Goal: Find specific page/section: Find specific page/section

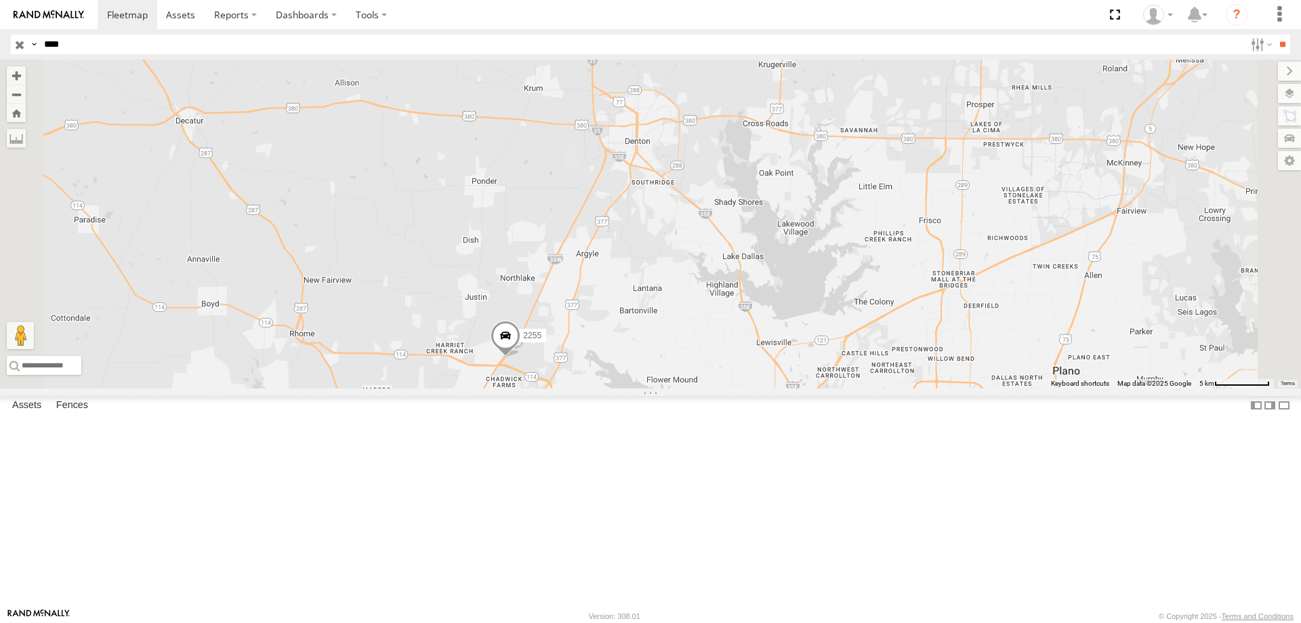
click at [120, 45] on input "****" at bounding box center [642, 45] width 1206 height 20
type input "*"
type input "****"
click at [1274, 35] on input "**" at bounding box center [1282, 45] width 16 height 20
click at [0, 0] on div "015910001811804" at bounding box center [0, 0] width 0 height 0
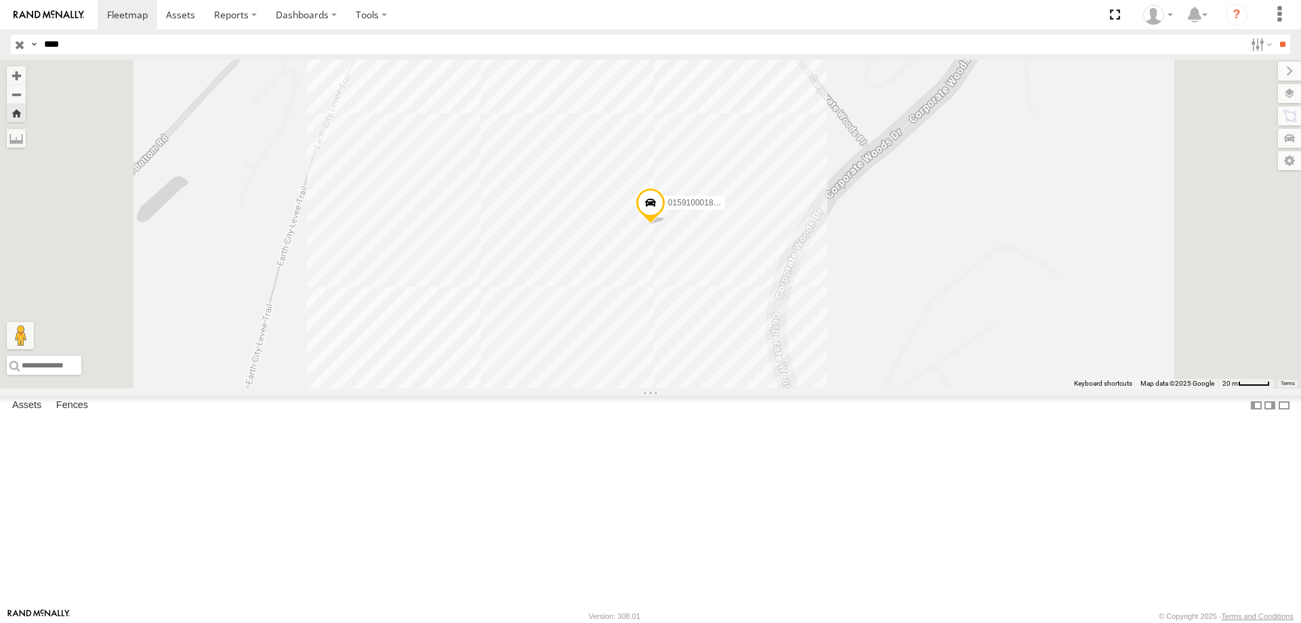
click at [665, 224] on span at bounding box center [650, 206] width 30 height 37
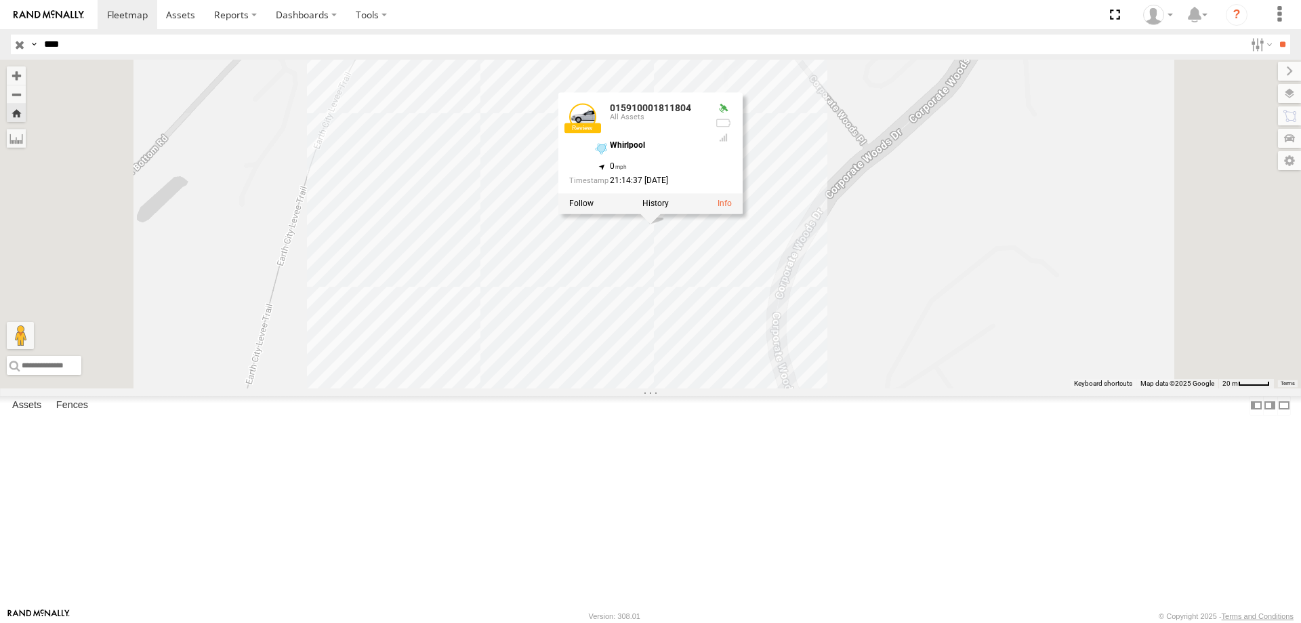
click at [899, 388] on div "015910001811804 015910001811804 All Assets Whirlpool 38.78552 , -90.4642 0 21:1…" at bounding box center [650, 224] width 1301 height 329
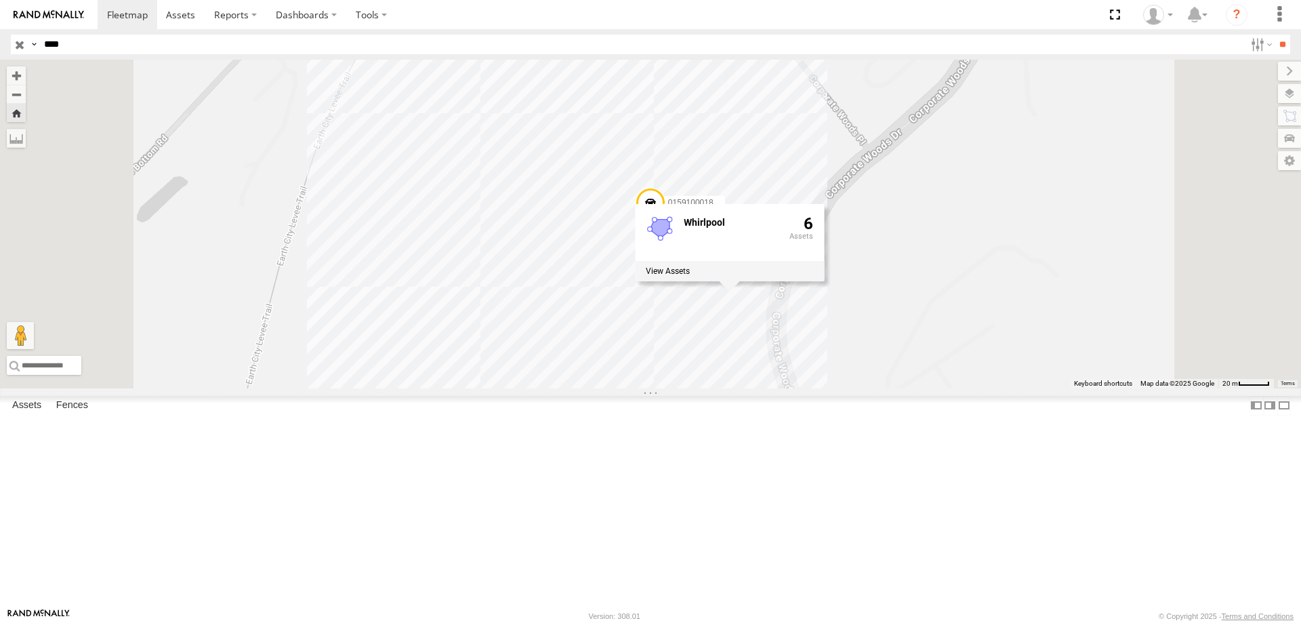
click at [1078, 320] on div "015910001811804 Whirlpool 6" at bounding box center [650, 224] width 1301 height 329
click at [19, 47] on input "button" at bounding box center [20, 45] width 18 height 20
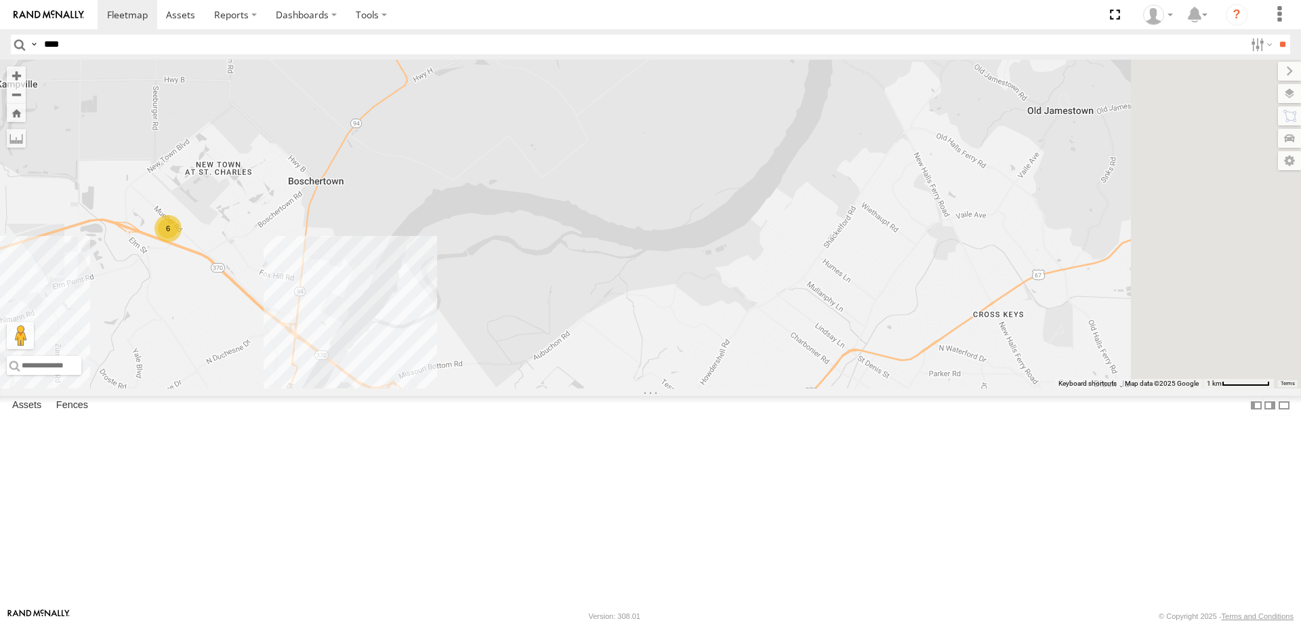
drag, startPoint x: 993, startPoint y: 217, endPoint x: 647, endPoint y: 448, distance: 416.5
click at [647, 388] on div "1745 2024 5710 6 1607 9 1757 11 6 1533 2" at bounding box center [650, 224] width 1301 height 329
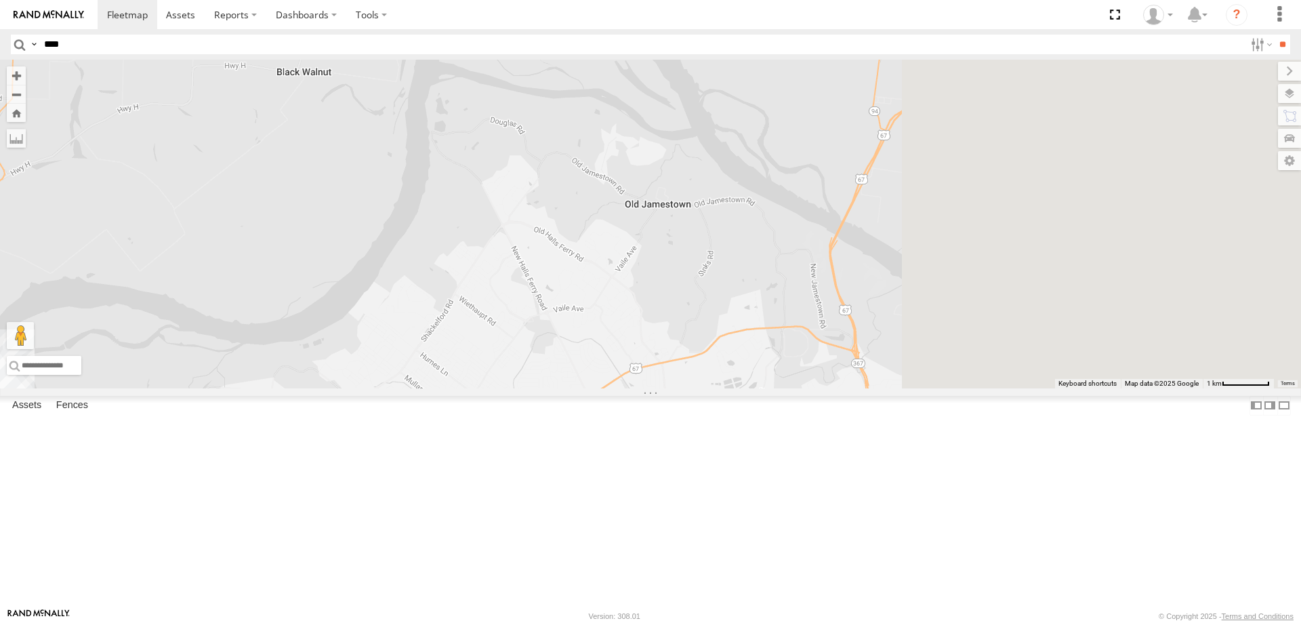
drag, startPoint x: 1137, startPoint y: 350, endPoint x: 547, endPoint y: 473, distance: 602.8
click at [547, 388] on div "1745 2024 5710 6 1607 9 1757 11 6 1533 2" at bounding box center [650, 224] width 1301 height 329
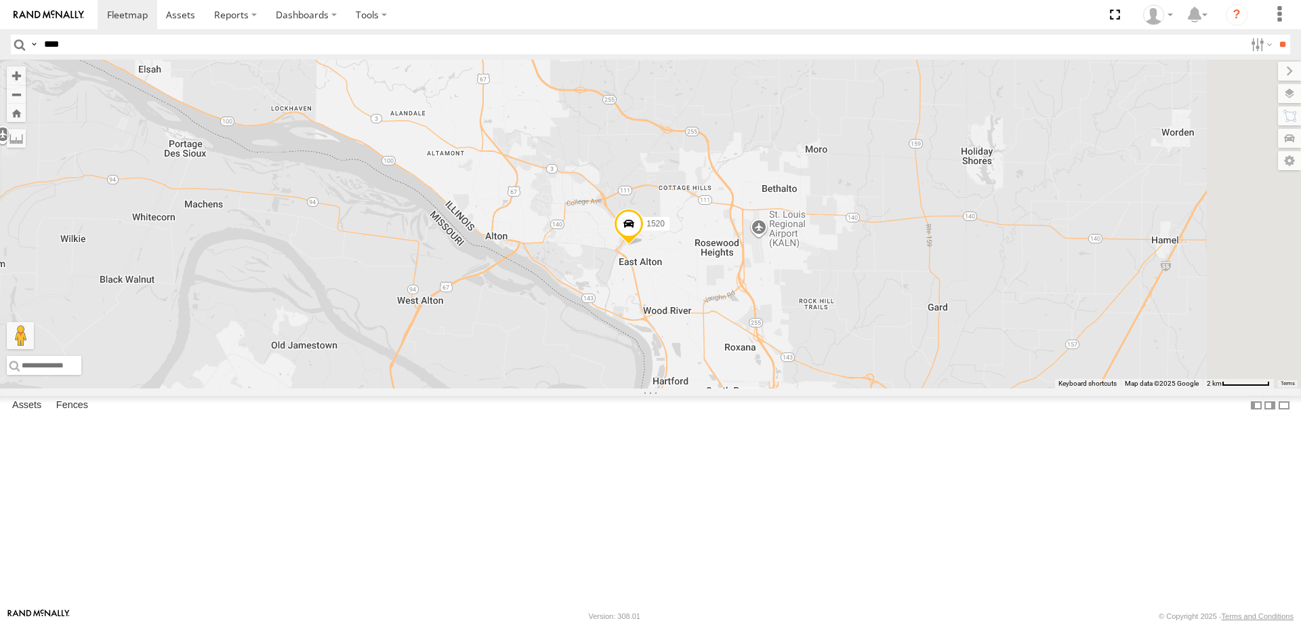
drag, startPoint x: 964, startPoint y: 396, endPoint x: 700, endPoint y: 419, distance: 264.5
click at [702, 388] on div "1745 1607 1757 1533 1520 9 1712 1701 9 2 6 1603" at bounding box center [650, 224] width 1301 height 329
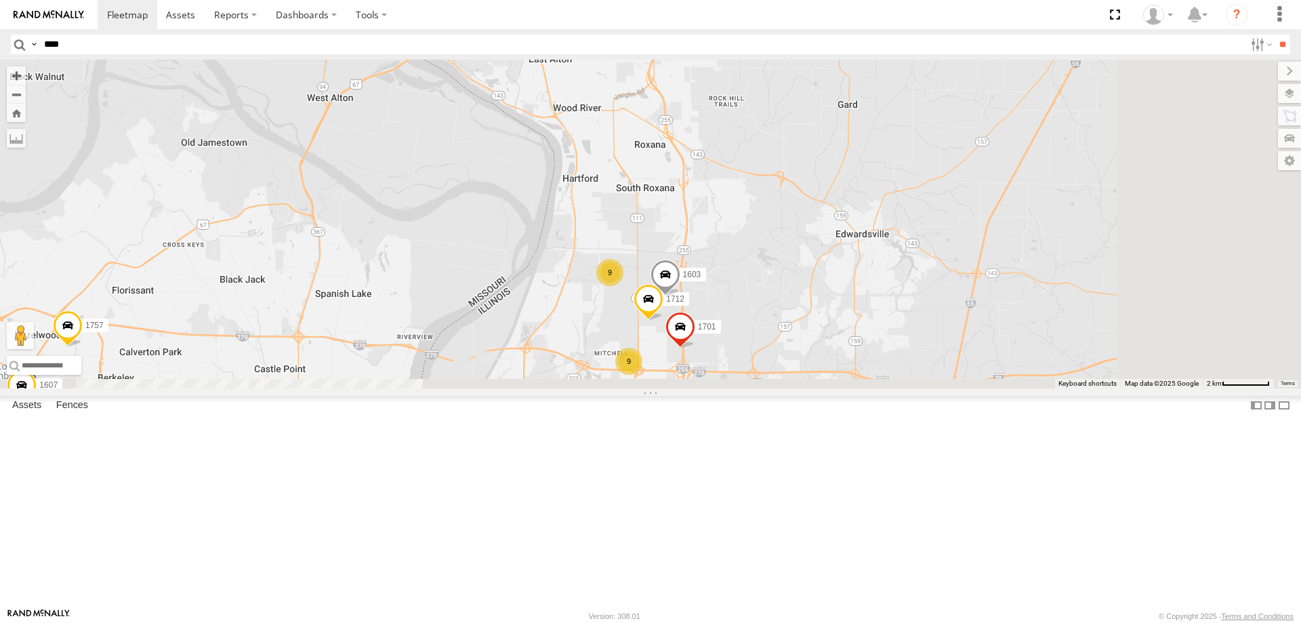
drag, startPoint x: 963, startPoint y: 443, endPoint x: 912, endPoint y: 259, distance: 190.7
click at [912, 259] on div "1745 1607 1757 1533 1520 9 1712 1701 9 2 6 1603" at bounding box center [650, 224] width 1301 height 329
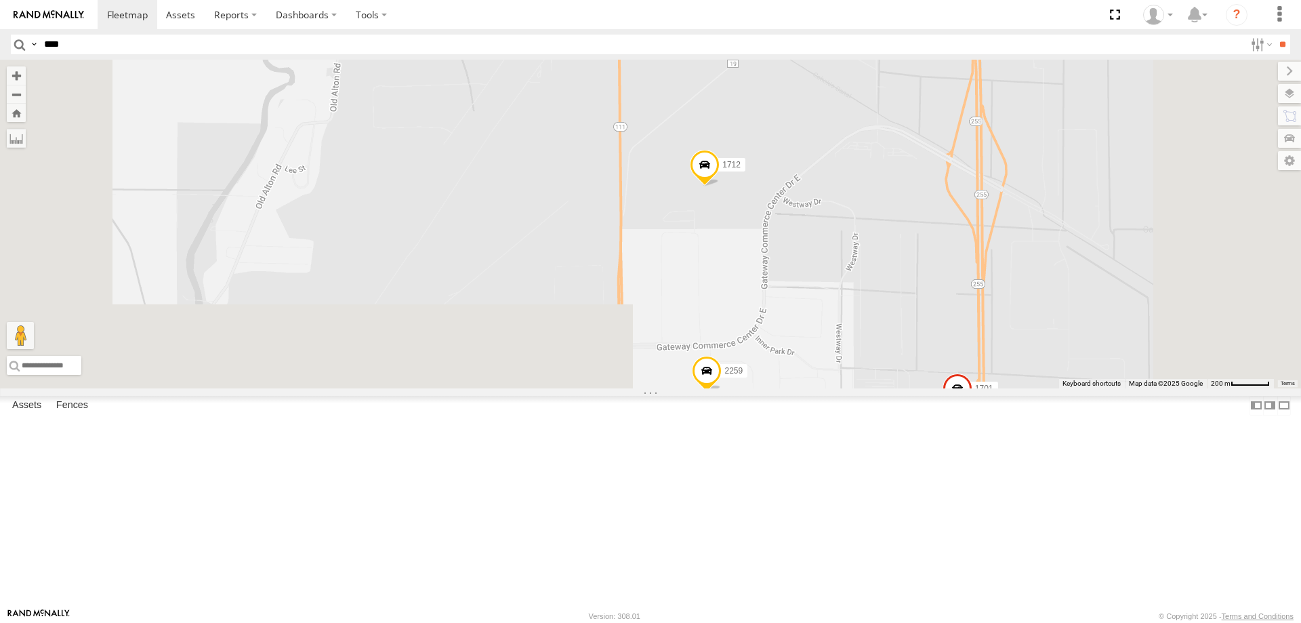
drag, startPoint x: 988, startPoint y: 447, endPoint x: 998, endPoint y: 186, distance: 261.0
click at [998, 186] on div "1745 1607 1757 1533 1520 1712 1701 1603 2458 2259 5 4" at bounding box center [650, 224] width 1301 height 329
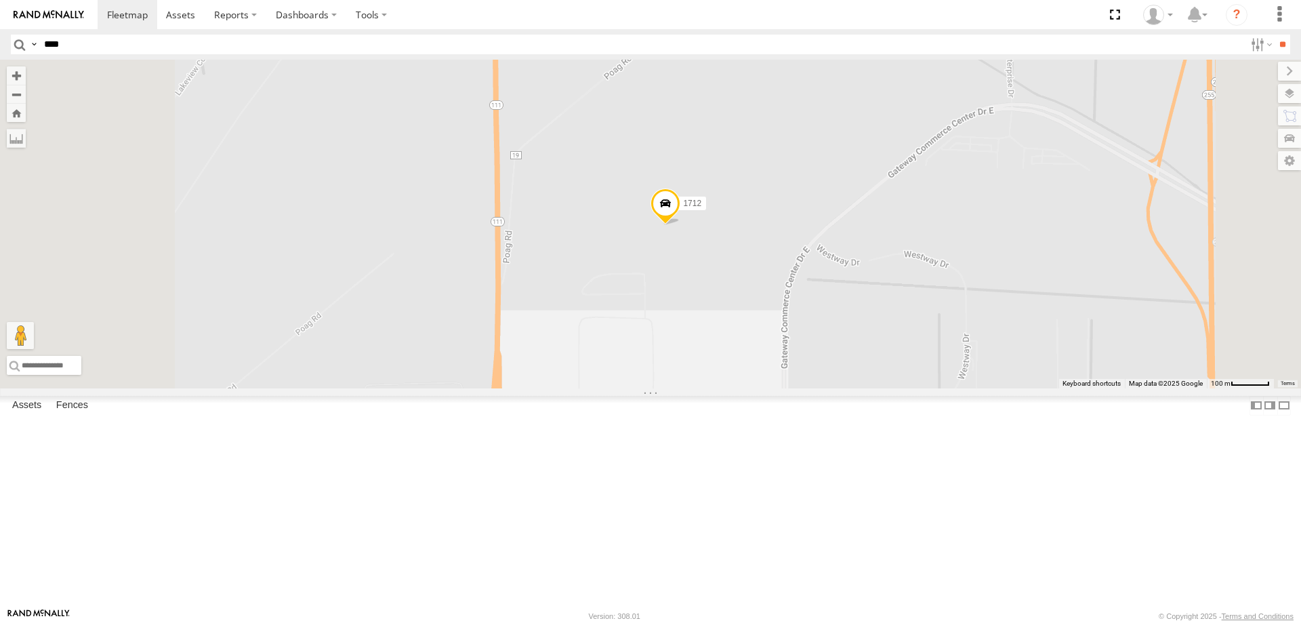
drag, startPoint x: 821, startPoint y: 251, endPoint x: 931, endPoint y: 392, distance: 179.1
click at [931, 388] on div "1745 1607 1757 1533 1520 1712 1701 1603 2458 2259" at bounding box center [650, 224] width 1301 height 329
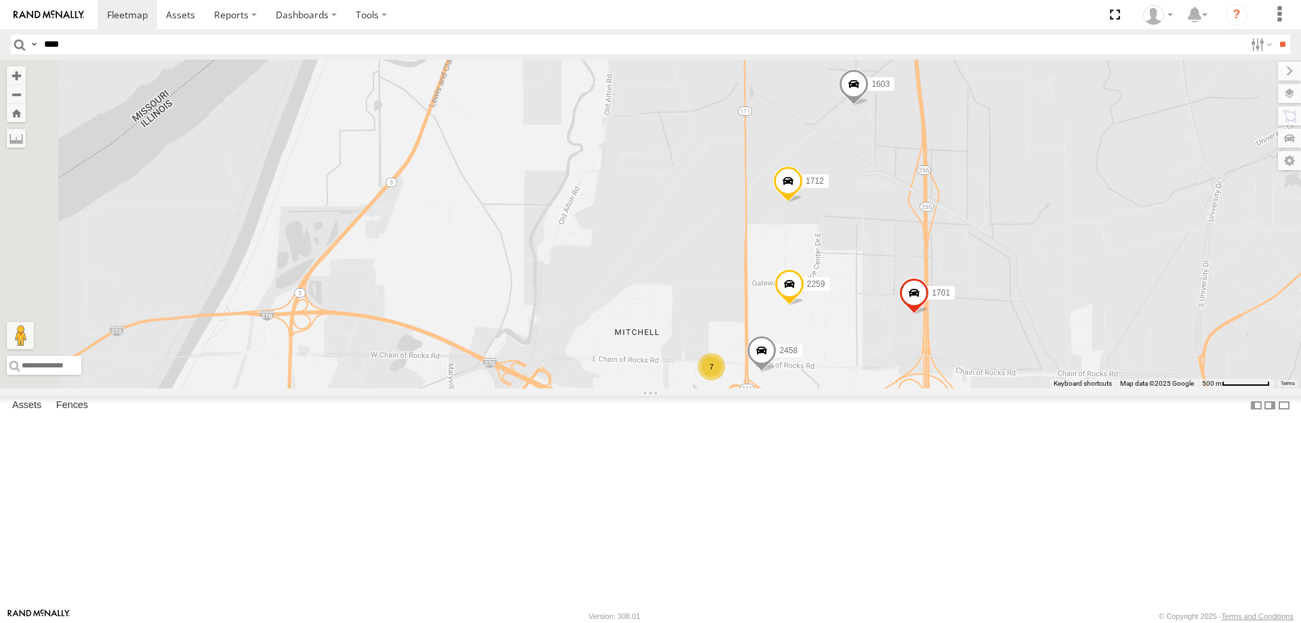
drag, startPoint x: 992, startPoint y: 303, endPoint x: 1045, endPoint y: 259, distance: 69.3
click at [1045, 259] on div "1745 1607 1757 1533 1520 1712 1701 1603 2458 2259 7 9" at bounding box center [650, 224] width 1301 height 329
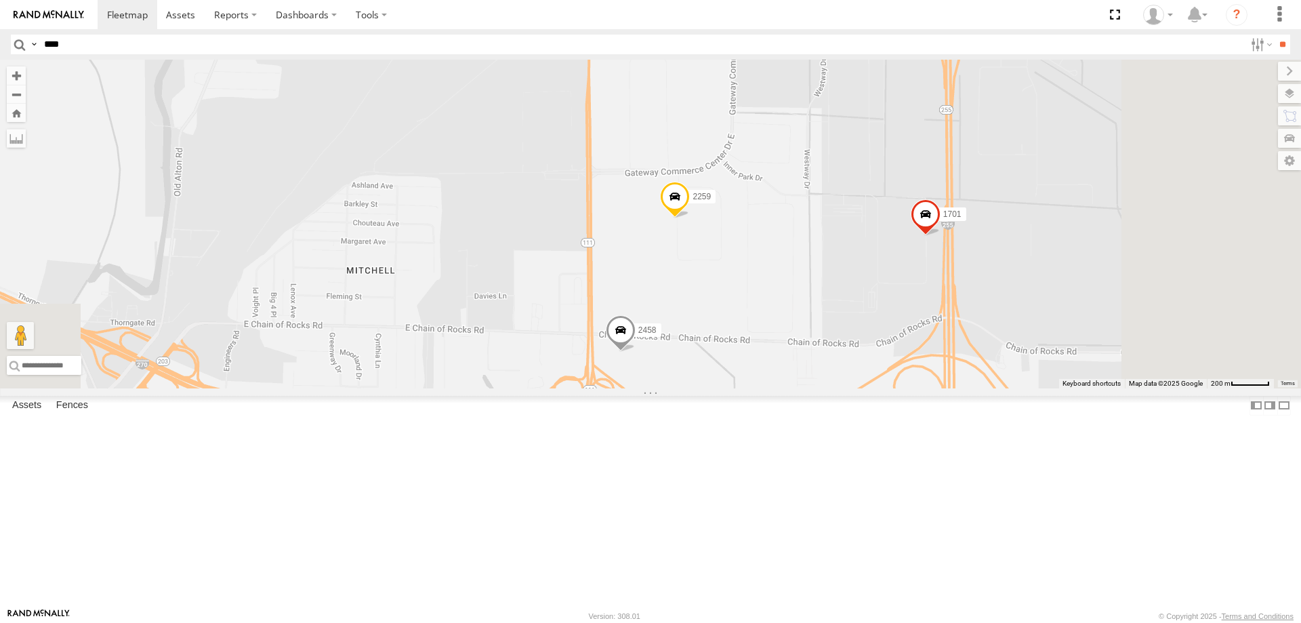
drag, startPoint x: 1095, startPoint y: 428, endPoint x: 978, endPoint y: 177, distance: 276.4
click at [978, 177] on div "1745 1607 1757 1533 1520 1712 1701 1603 2458 2259" at bounding box center [650, 224] width 1301 height 329
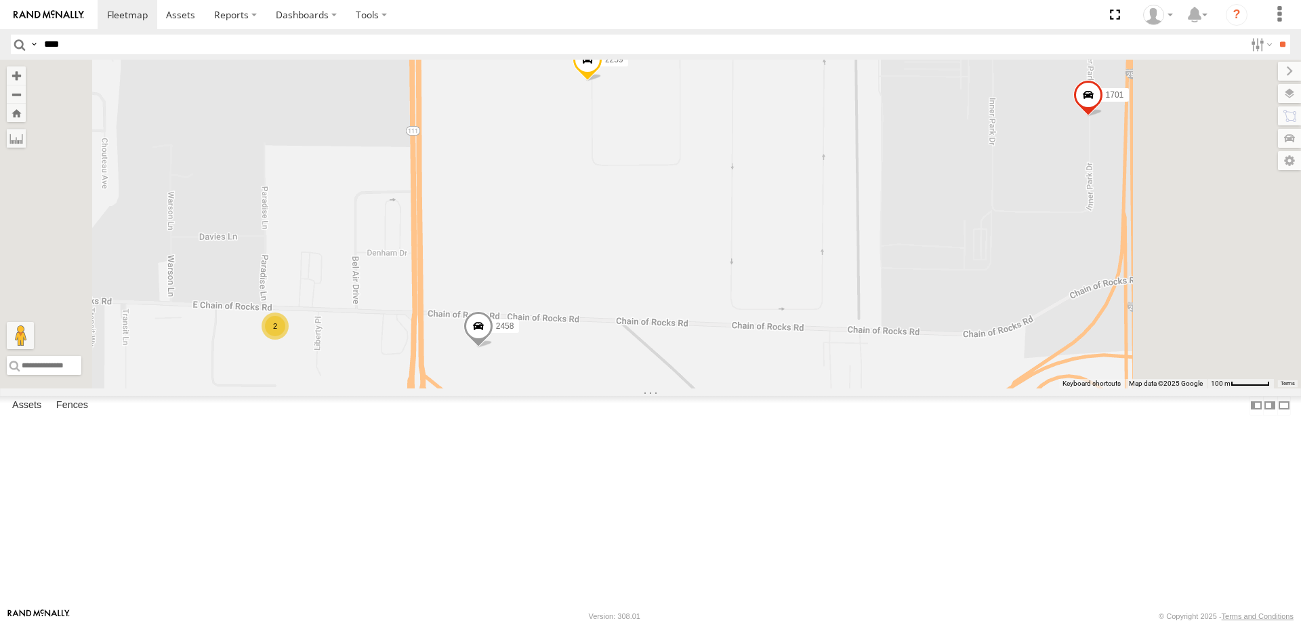
drag, startPoint x: 906, startPoint y: 409, endPoint x: 824, endPoint y: 210, distance: 215.4
click at [825, 210] on div "1745 1607 1757 1533 1520 1712 1701 1603 2458 2259 2" at bounding box center [650, 224] width 1301 height 329
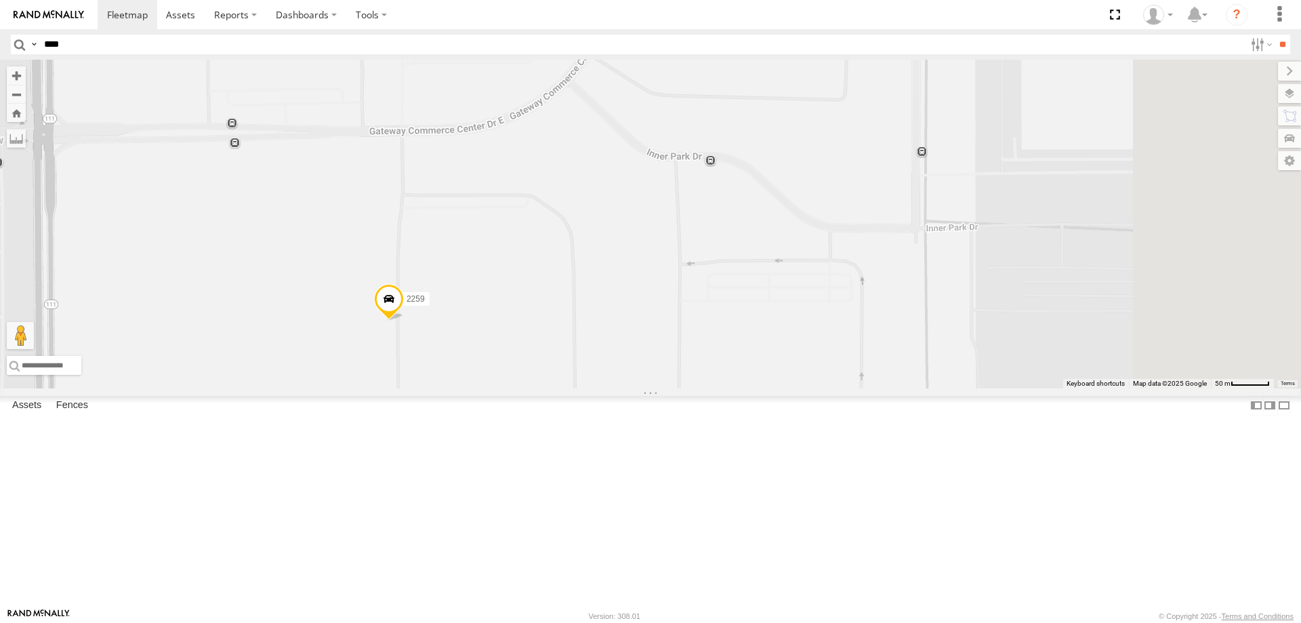
drag, startPoint x: 823, startPoint y: 211, endPoint x: 711, endPoint y: 512, distance: 321.5
click at [711, 388] on div "1745 1607 1757 1533 1520 1712 1701 1603 2458 2259" at bounding box center [650, 224] width 1301 height 329
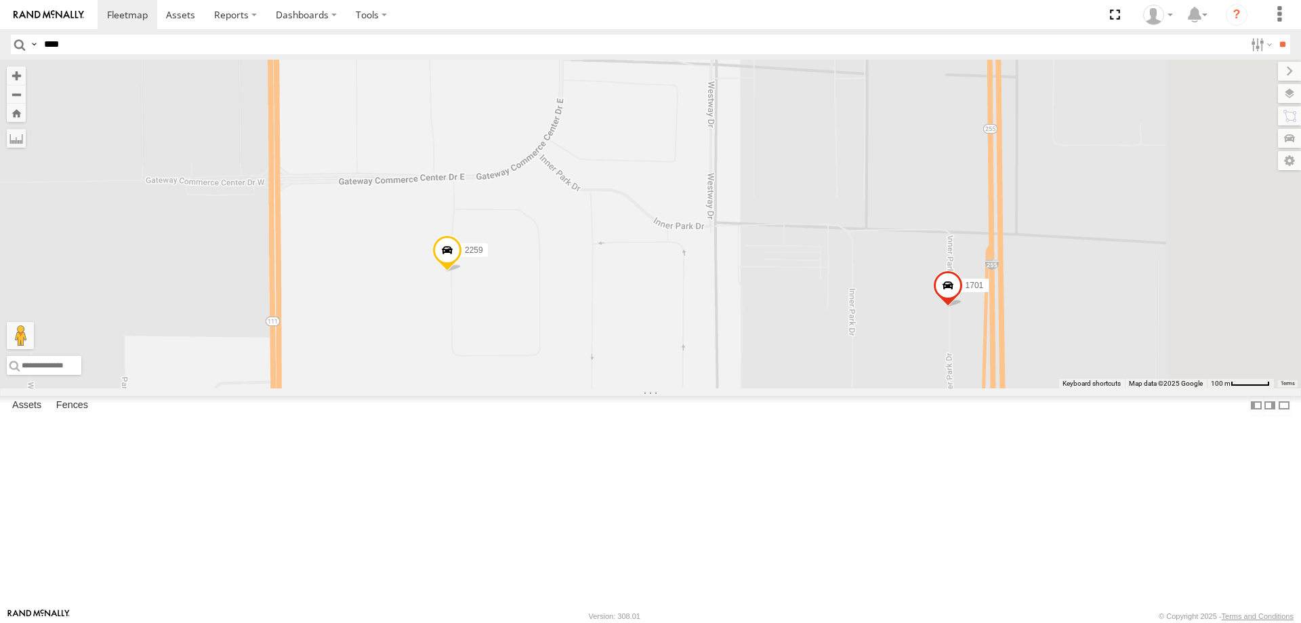
drag, startPoint x: 1076, startPoint y: 413, endPoint x: 938, endPoint y: 392, distance: 139.7
click at [938, 388] on div "1745 1607 1757 1533 1520 1712 1701 1603 2458 2259" at bounding box center [650, 224] width 1301 height 329
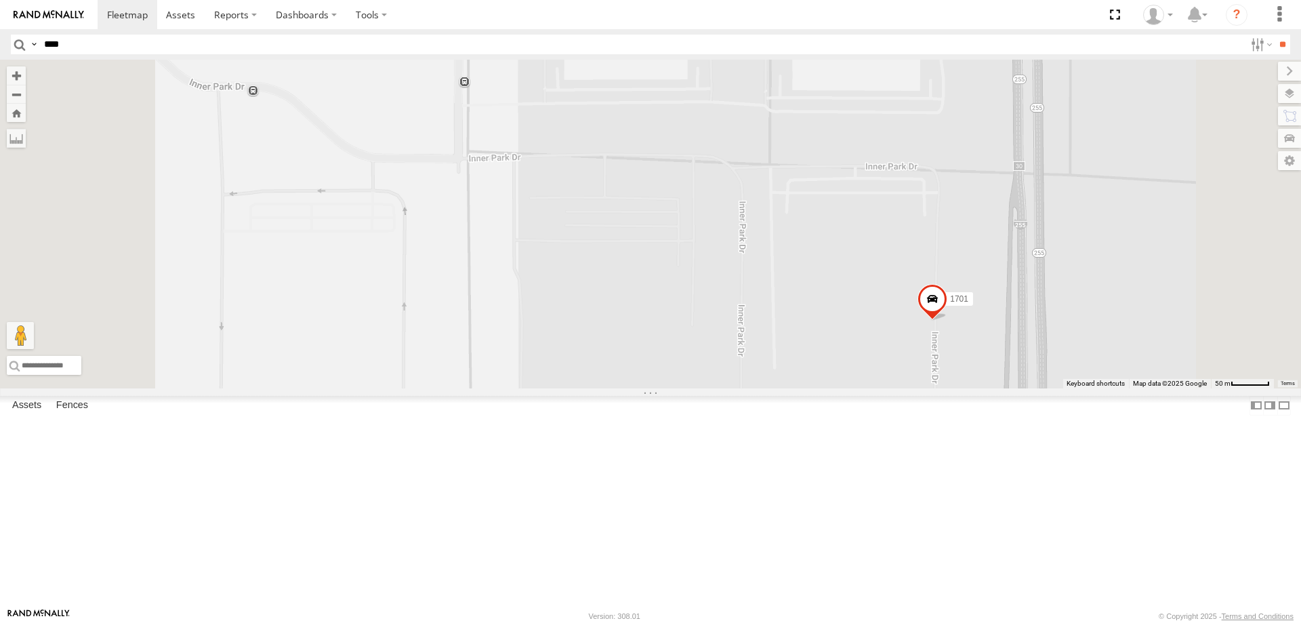
click at [947, 320] on span at bounding box center [932, 301] width 30 height 37
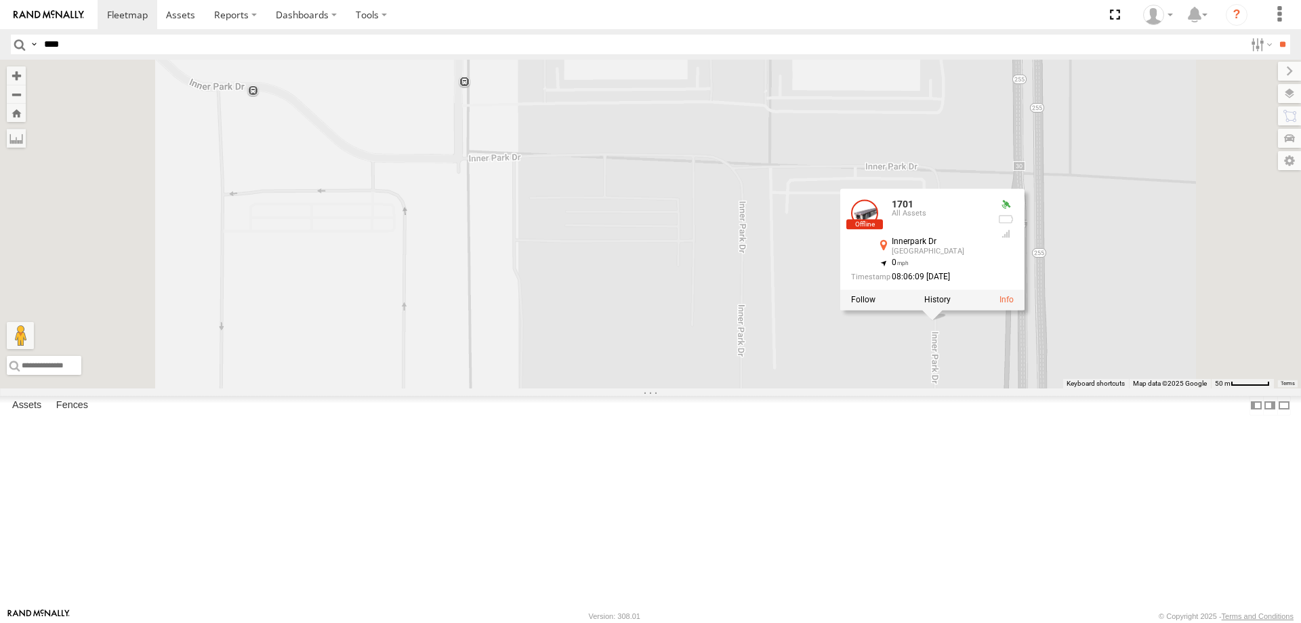
click at [1169, 207] on div "1745 1607 1757 1533 1520 1712 1701 1603 2458 2259 1701 All Assets [GEOGRAPHIC_D…" at bounding box center [650, 224] width 1301 height 329
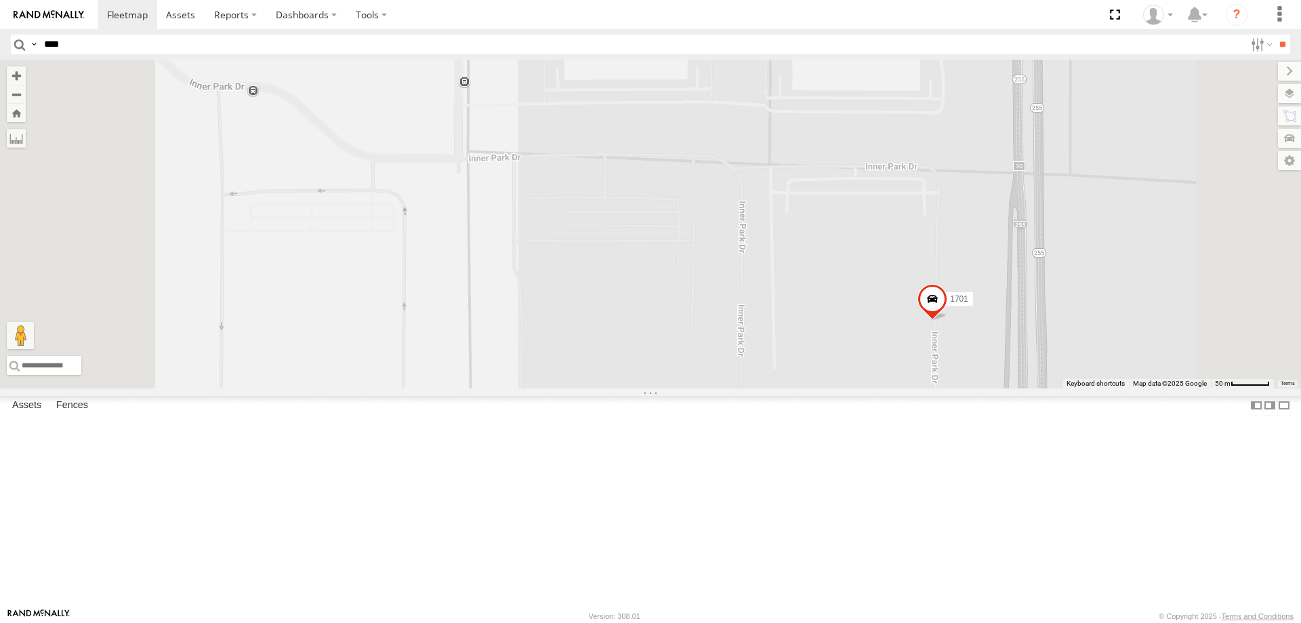
click at [947, 320] on span at bounding box center [932, 301] width 30 height 37
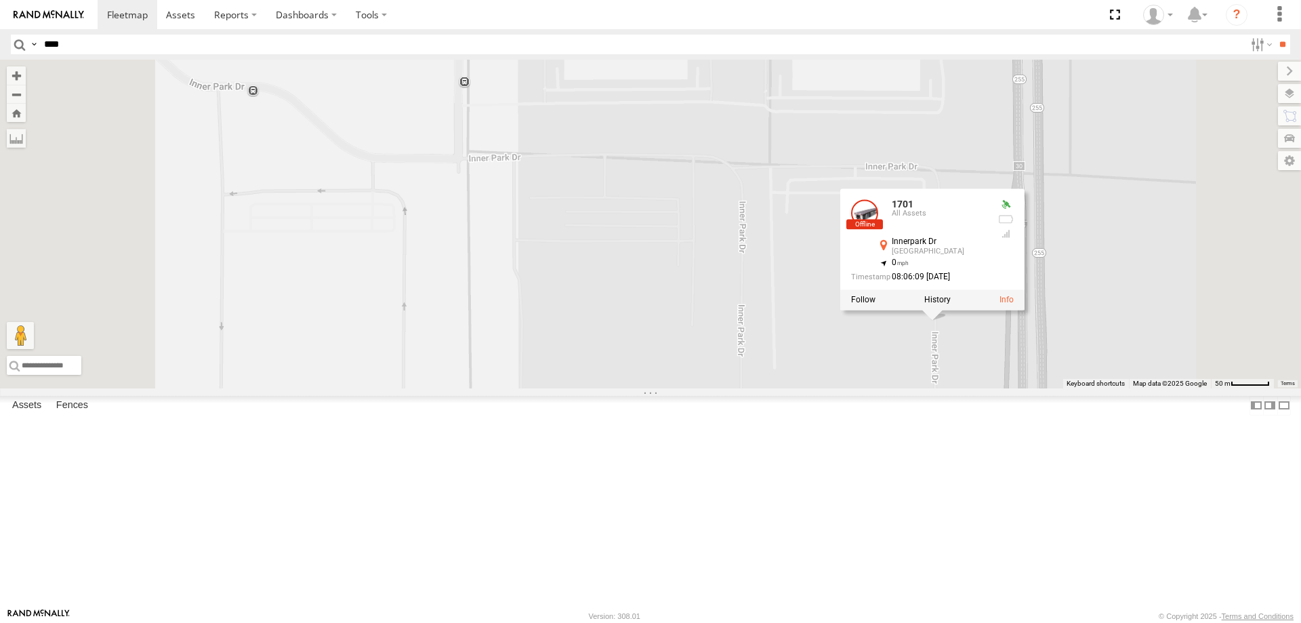
click at [1069, 388] on div "1745 1607 1757 1533 1520 1712 1701 1603 2458 2259 1701 All Assets [GEOGRAPHIC_D…" at bounding box center [650, 224] width 1301 height 329
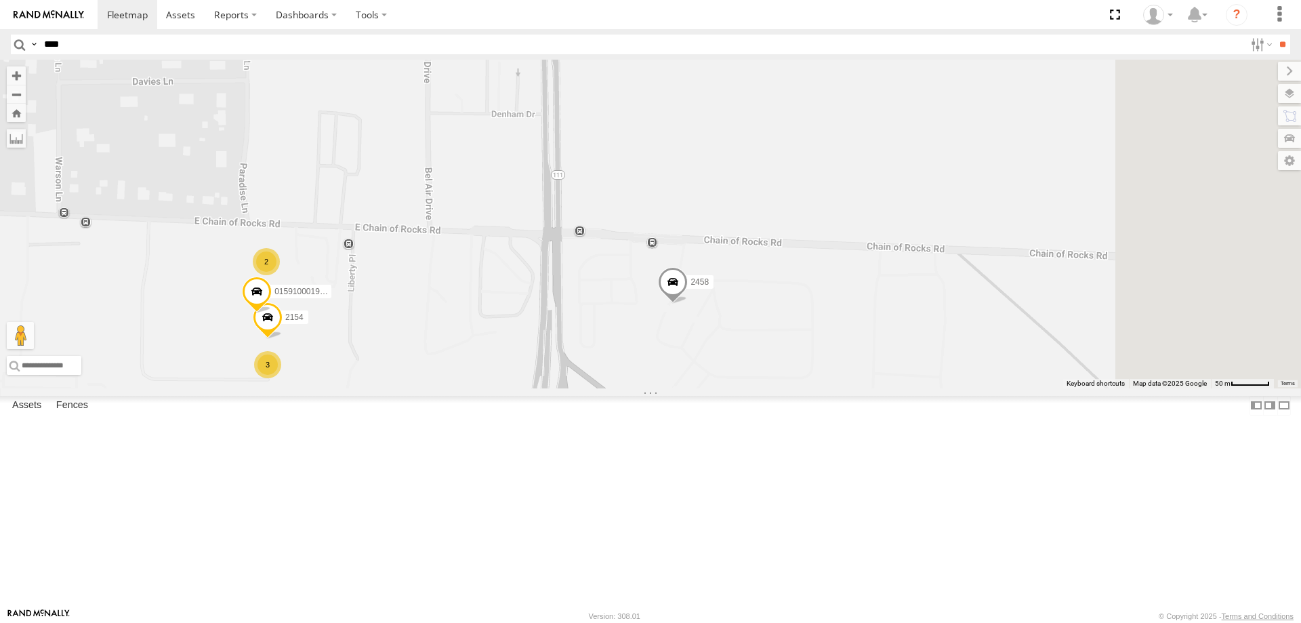
drag, startPoint x: 841, startPoint y: 259, endPoint x: 614, endPoint y: 419, distance: 278.1
click at [602, 388] on div "1745 1607 1757 1533 1520 1712 1701 1603 2458 2259 2154 015910001978694 2 3" at bounding box center [650, 224] width 1301 height 329
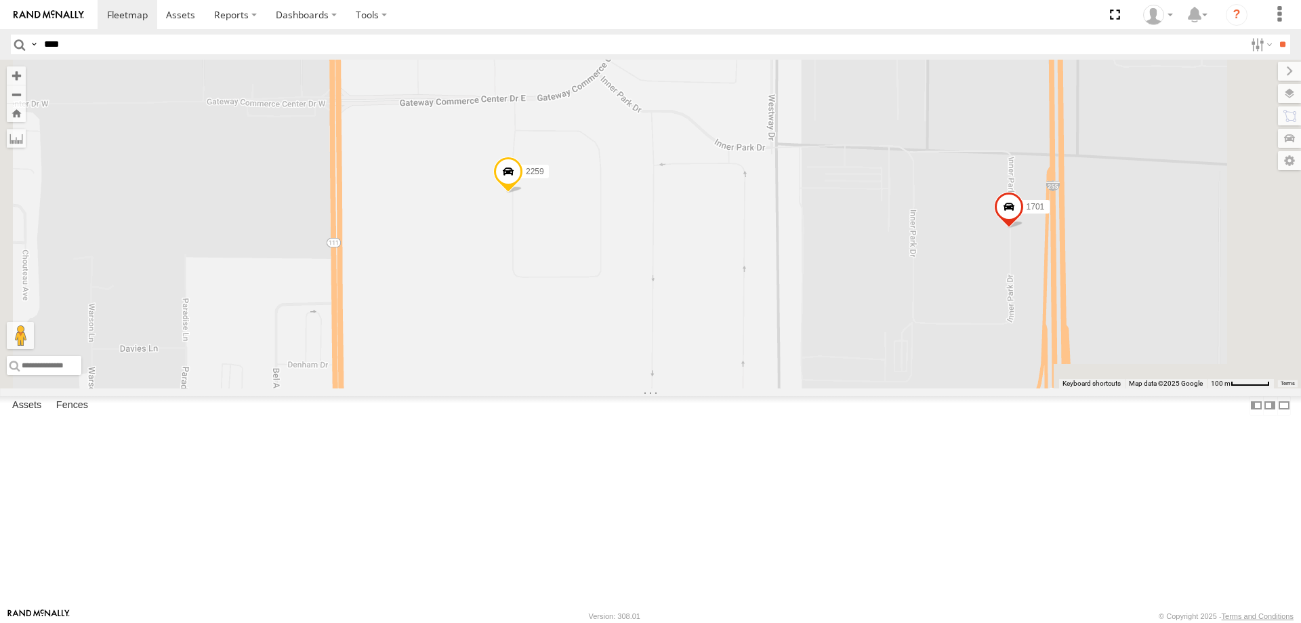
drag, startPoint x: 844, startPoint y: 291, endPoint x: 751, endPoint y: 392, distance: 137.1
click at [751, 388] on div "1745 1607 1757 1533 1520 1712 1701 1603 2458 2259 2 5" at bounding box center [650, 224] width 1301 height 329
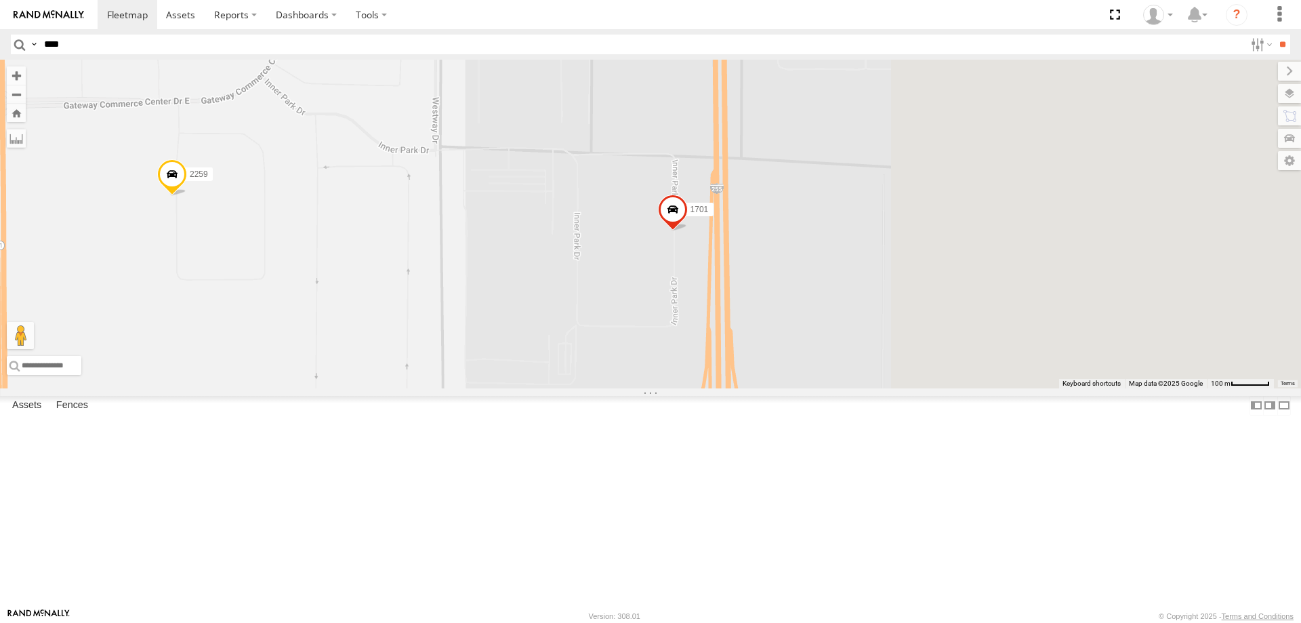
drag, startPoint x: 1037, startPoint y: 299, endPoint x: 653, endPoint y: 324, distance: 384.9
click at [654, 324] on div "1745 1607 1757 1533 1520 1712 1701 1603 2458 2259 2 5" at bounding box center [650, 224] width 1301 height 329
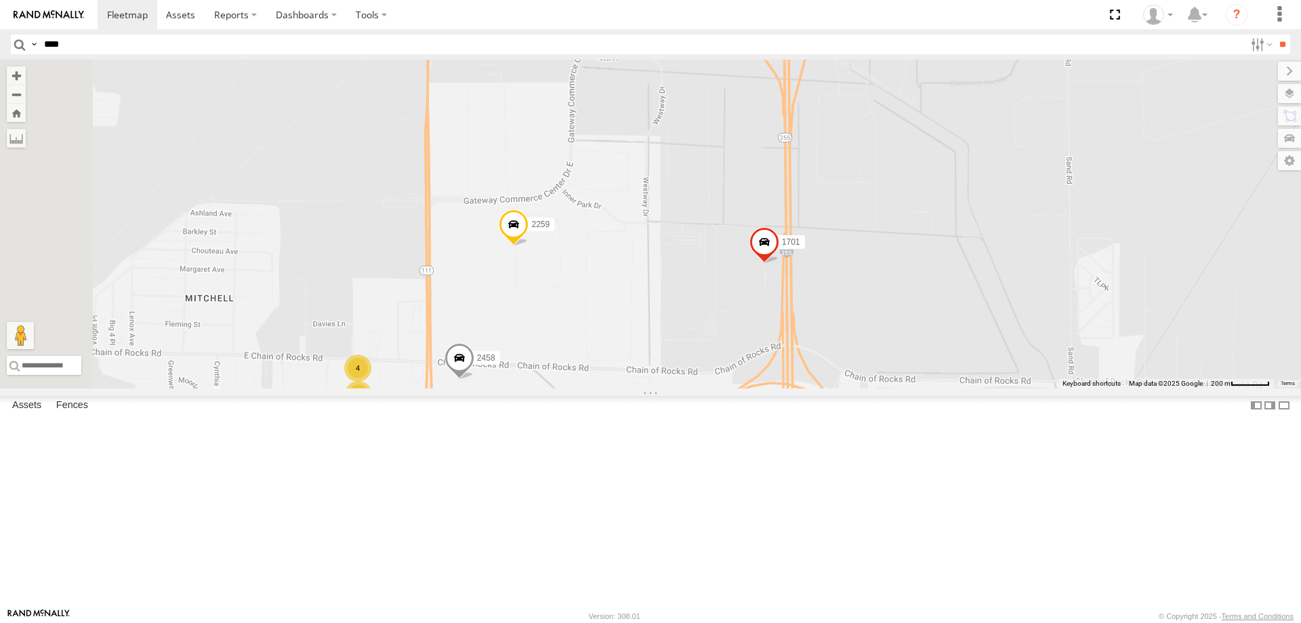
drag, startPoint x: 824, startPoint y: 333, endPoint x: 828, endPoint y: 344, distance: 12.2
click at [828, 344] on div "1745 1607 1757 1533 1520 1712 1701 1603 2458 2259 4 3" at bounding box center [650, 224] width 1301 height 329
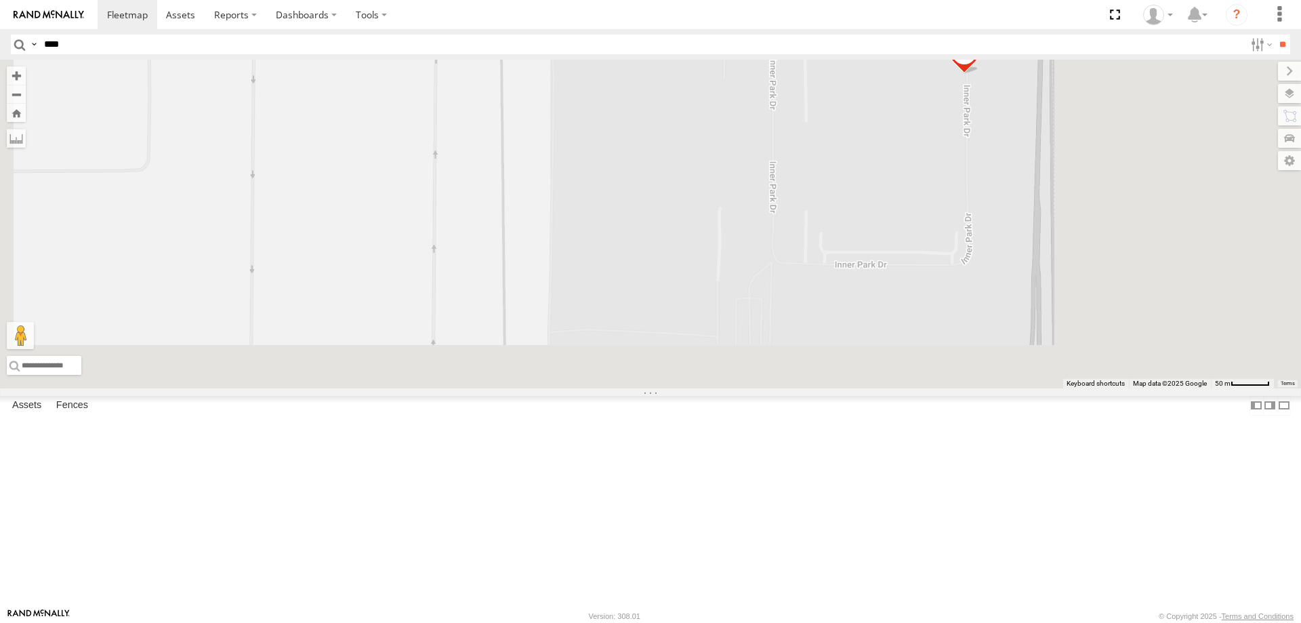
drag, startPoint x: 847, startPoint y: 287, endPoint x: 817, endPoint y: 184, distance: 107.2
click at [817, 184] on div "1745 1607 1757 1533 1520 1712 1701 1603 2458 2259" at bounding box center [650, 224] width 1301 height 329
